Goal: Register for event/course

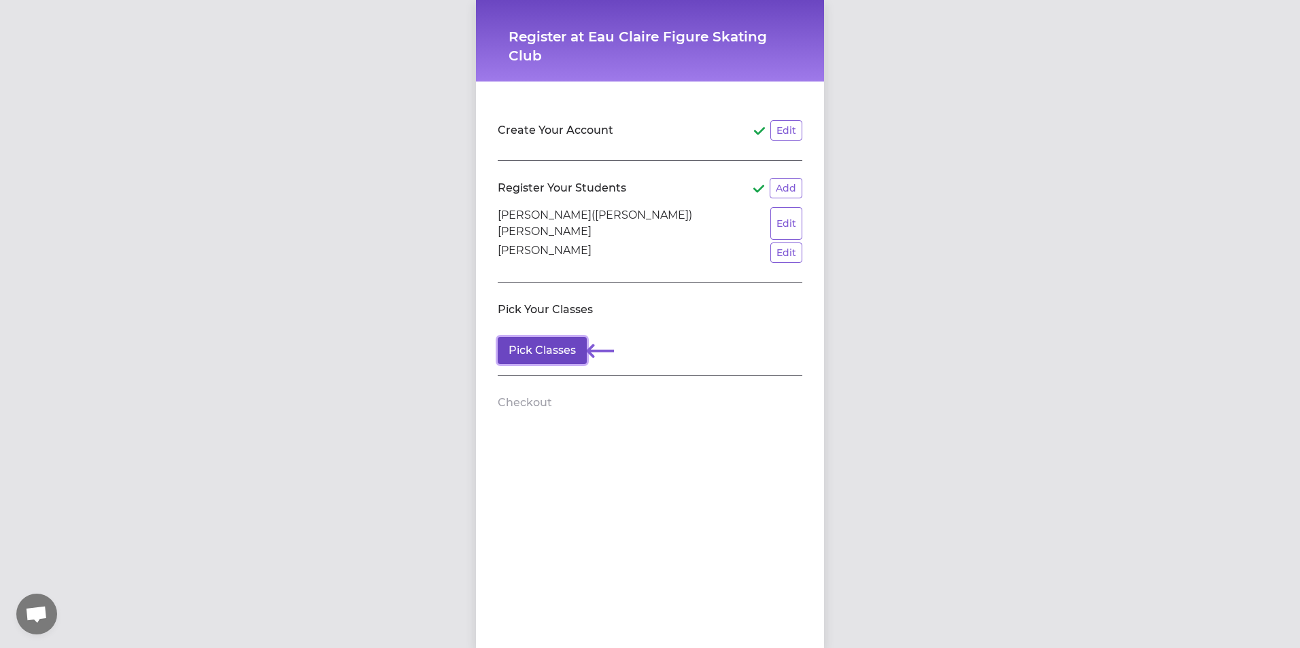
click at [554, 337] on button "Pick Classes" at bounding box center [542, 350] width 89 height 27
click at [772, 218] on button "Edit" at bounding box center [786, 223] width 32 height 33
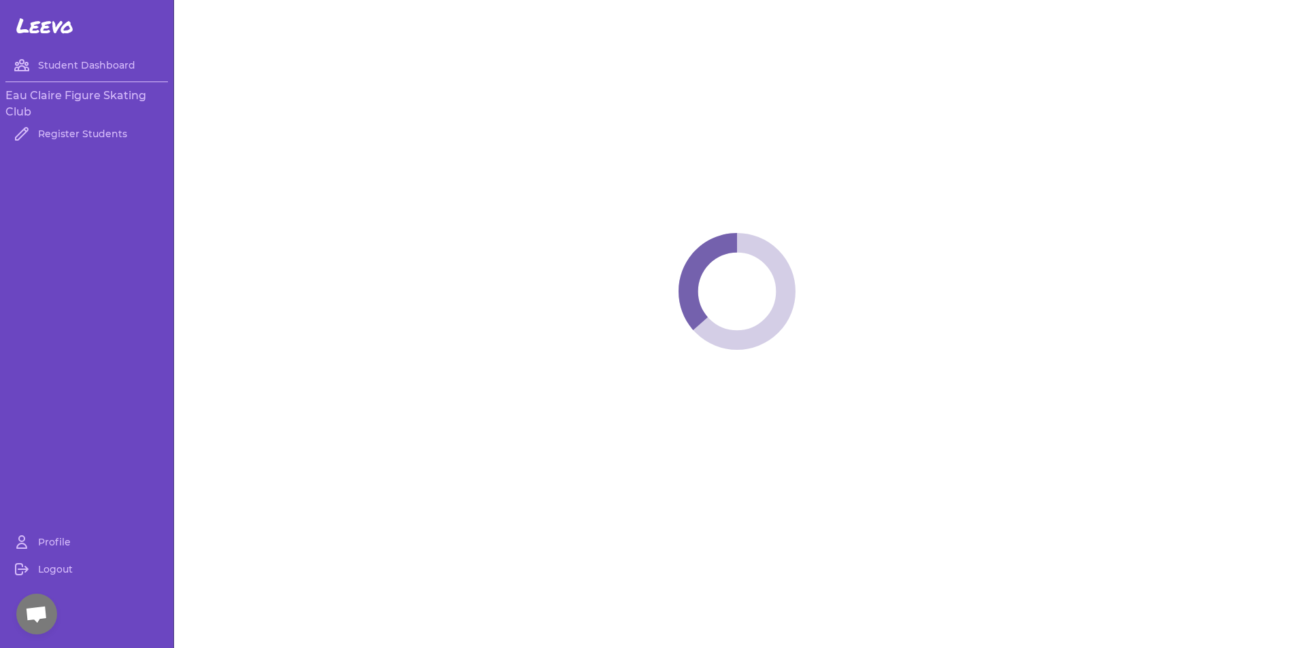
select select "WI"
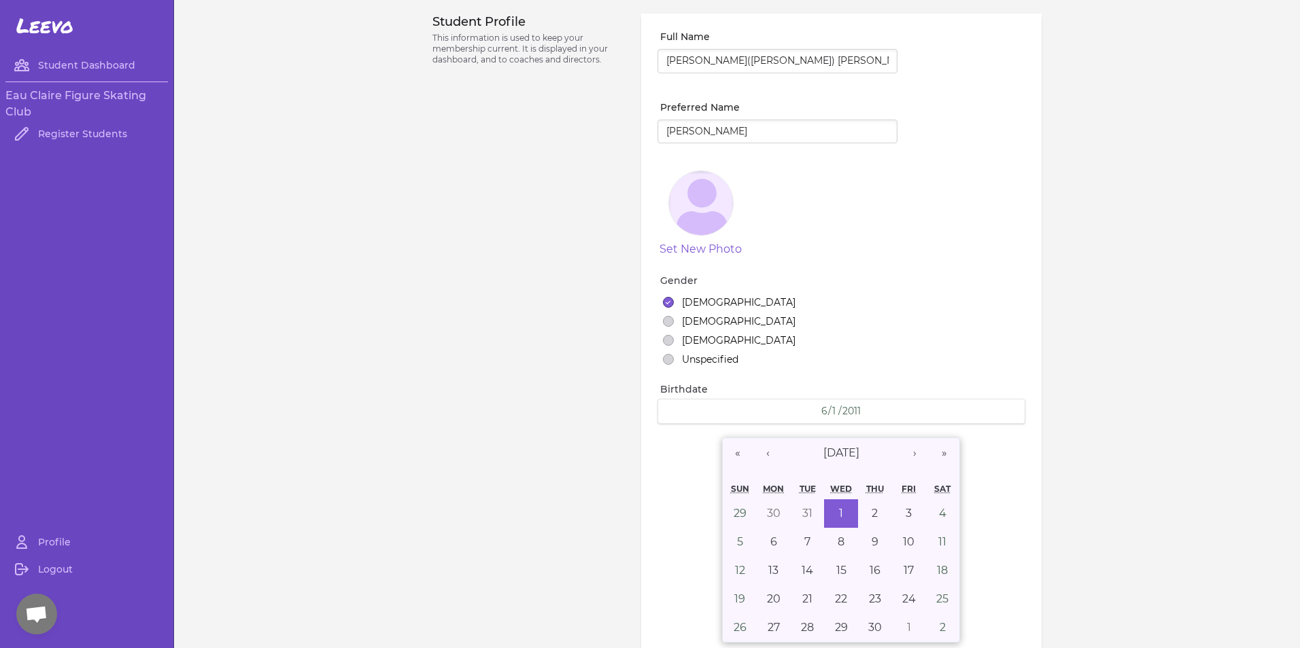
select select "4"
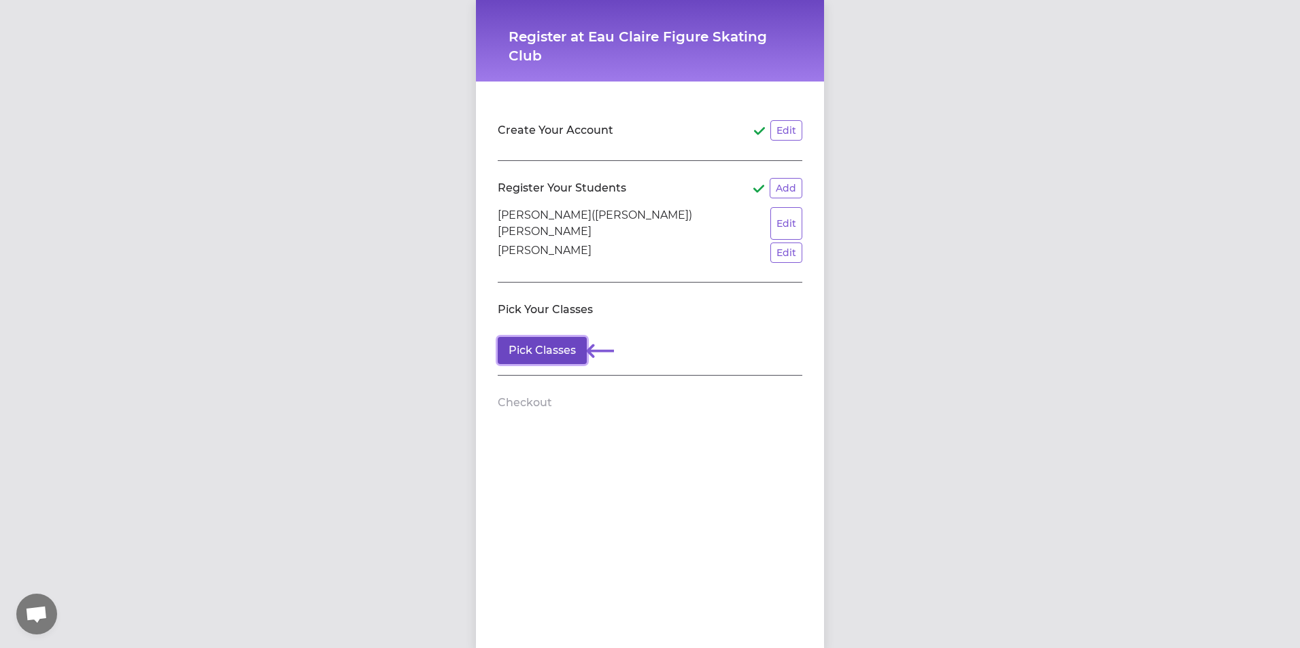
click at [549, 344] on button "Pick Classes" at bounding box center [542, 350] width 89 height 27
